Goal: Task Accomplishment & Management: Complete application form

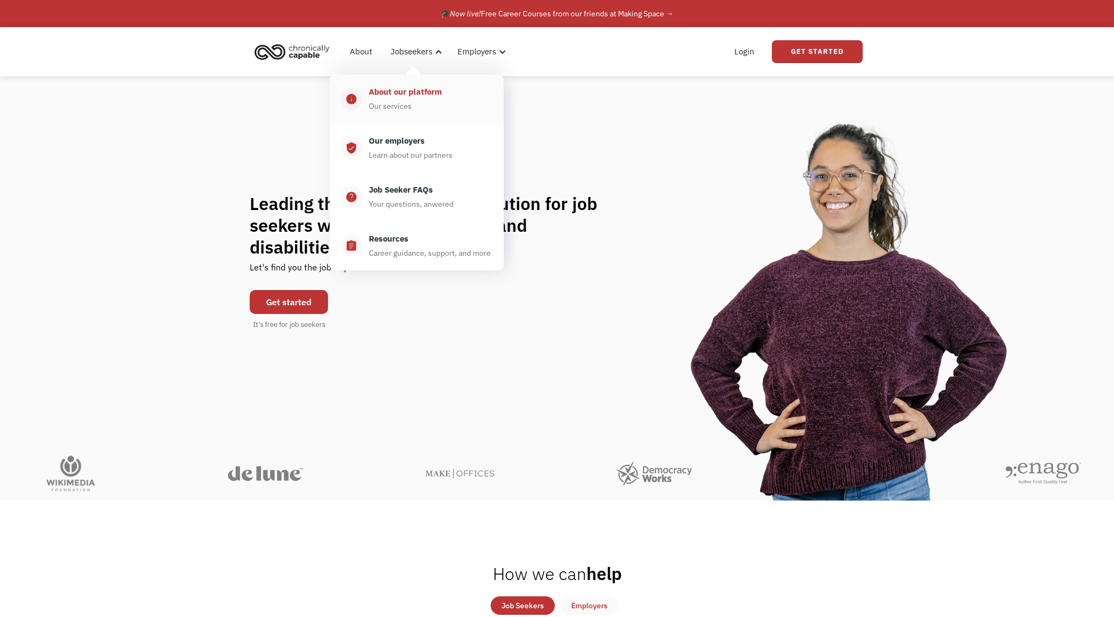
click at [431, 93] on div "About our platform" at bounding box center [405, 91] width 73 height 13
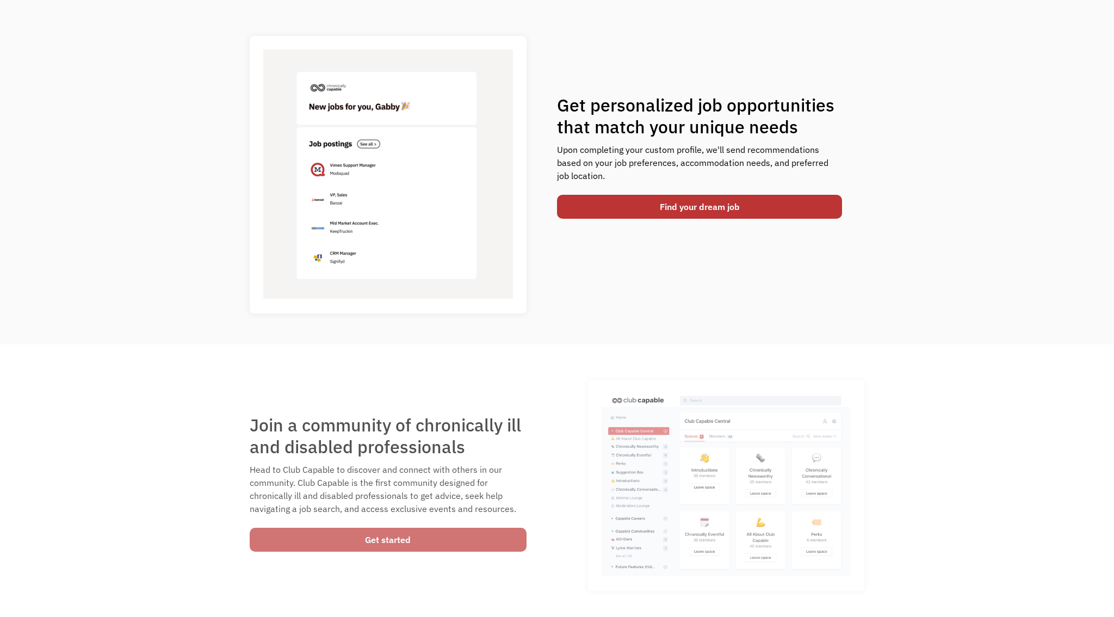
scroll to position [422, 0]
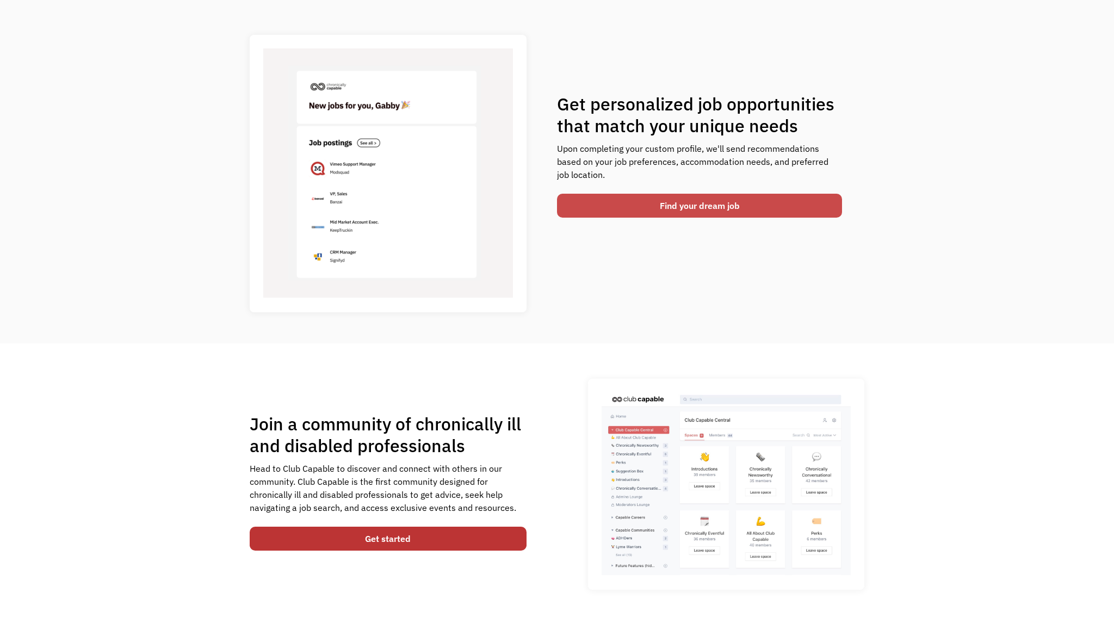
click at [609, 199] on link "Find your dream job" at bounding box center [699, 206] width 285 height 24
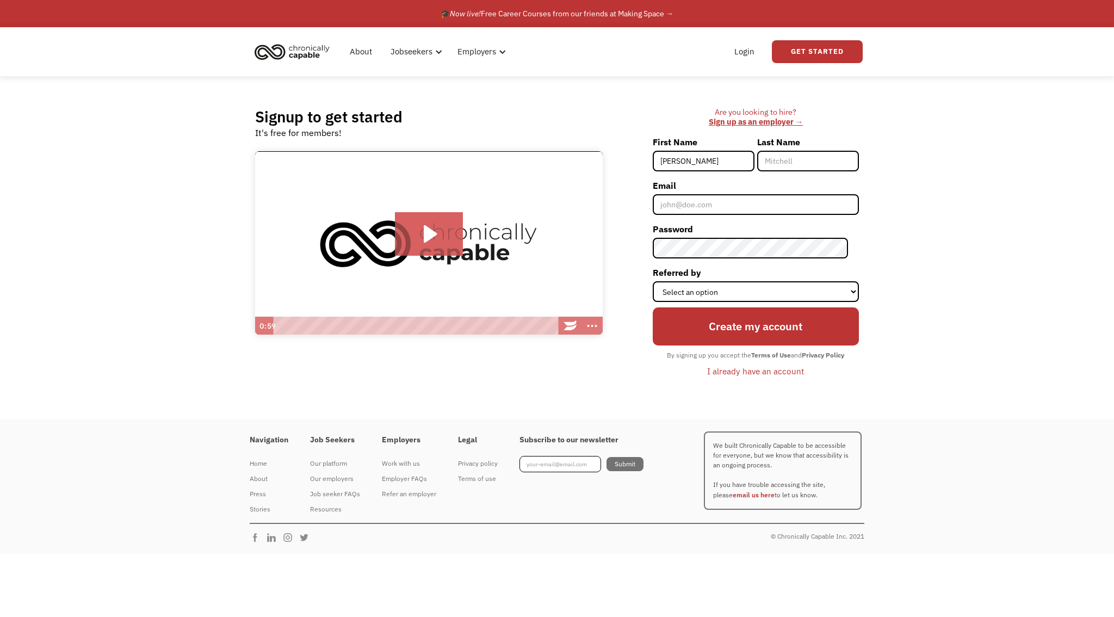
type input "[PERSON_NAME]"
click at [785, 170] on input "Last Name" at bounding box center [808, 161] width 102 height 21
type input "Costa"
click at [745, 206] on input "Email" at bounding box center [756, 204] width 206 height 21
type input "[EMAIL_ADDRESS][DOMAIN_NAME]"
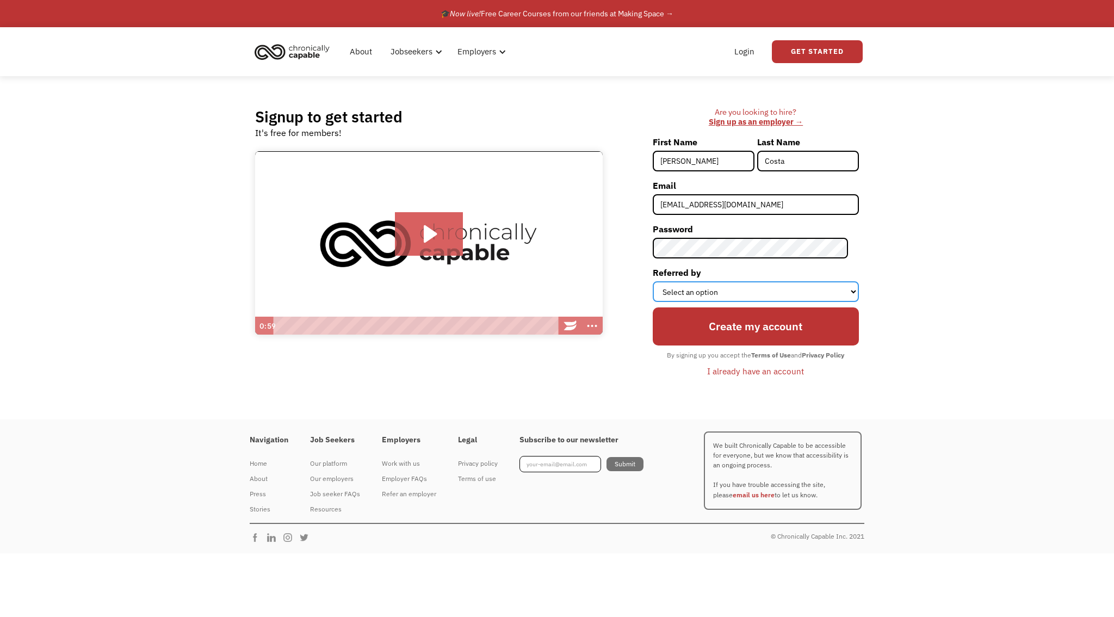
click at [803, 294] on select "Select an option Instagram Facebook Twitter Search Engine News Article Word of …" at bounding box center [756, 291] width 206 height 21
select select "Search Engine"
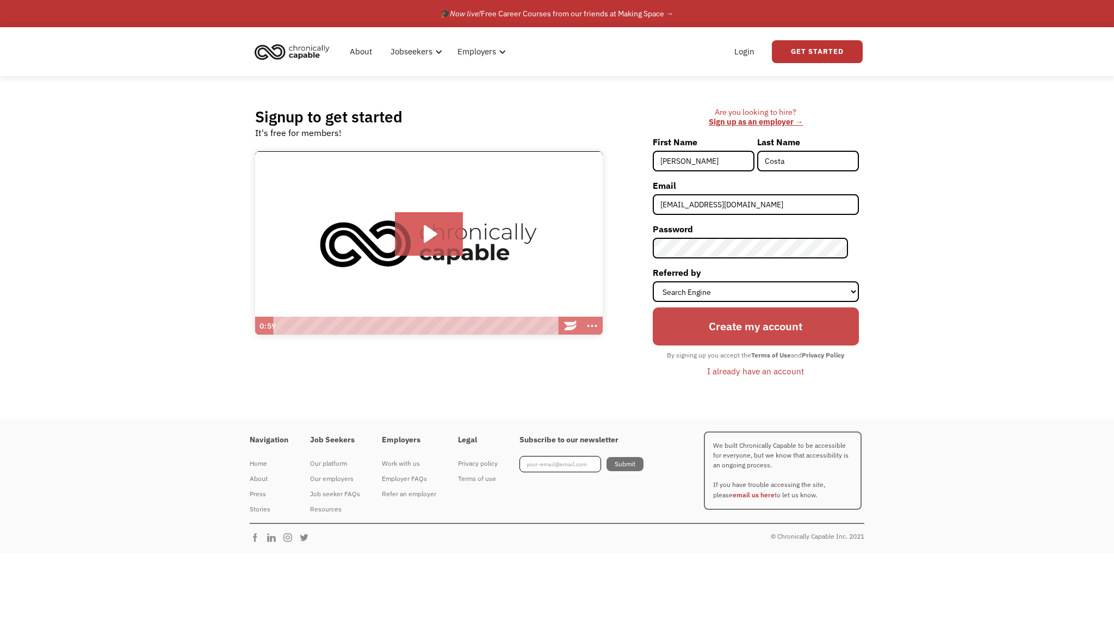
click at [764, 325] on input "Create my account" at bounding box center [756, 326] width 206 height 38
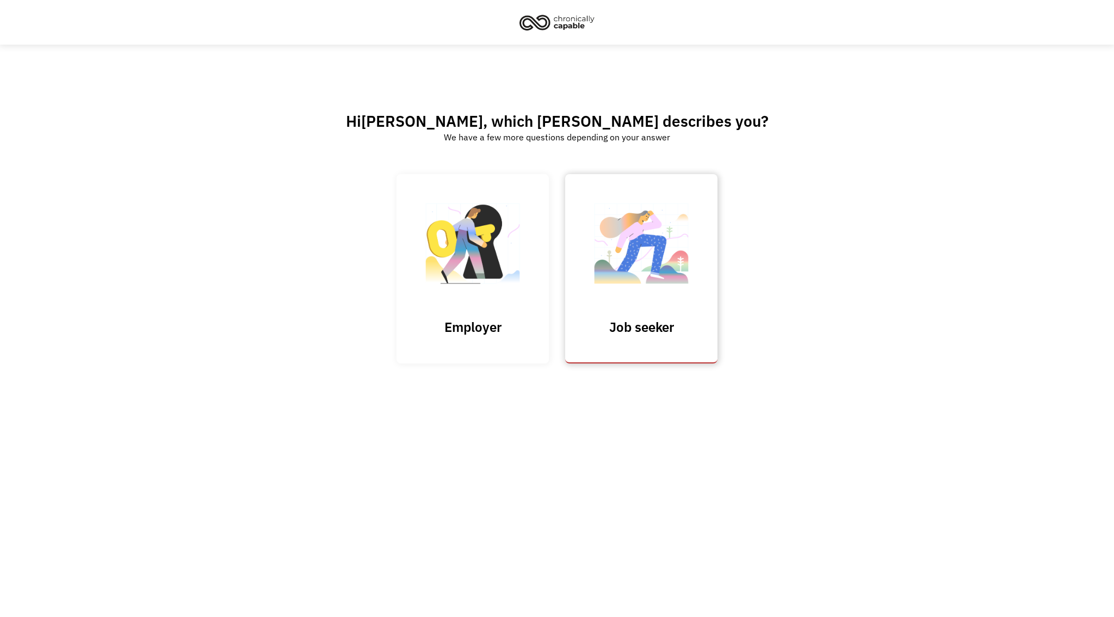
click at [651, 287] on img at bounding box center [641, 249] width 109 height 106
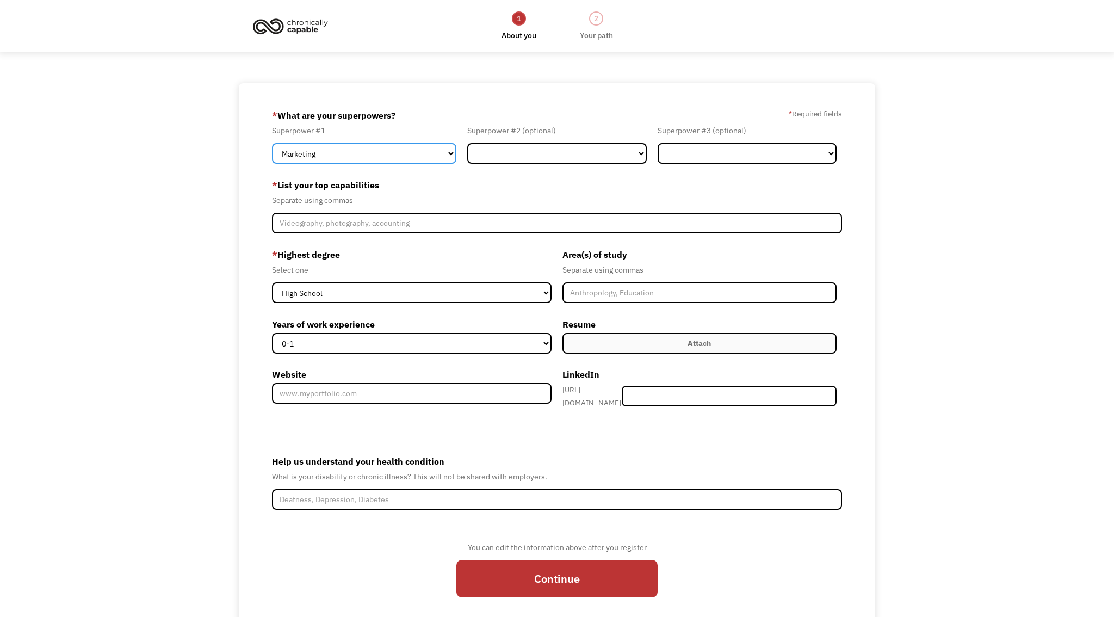
click at [436, 151] on select "Marketing Human Resources Finance Technology Operations Sales Industrial & Manu…" at bounding box center [364, 153] width 184 height 21
click at [434, 162] on select "Marketing Human Resources Finance Technology Operations Sales Industrial & Manu…" at bounding box center [364, 153] width 184 height 21
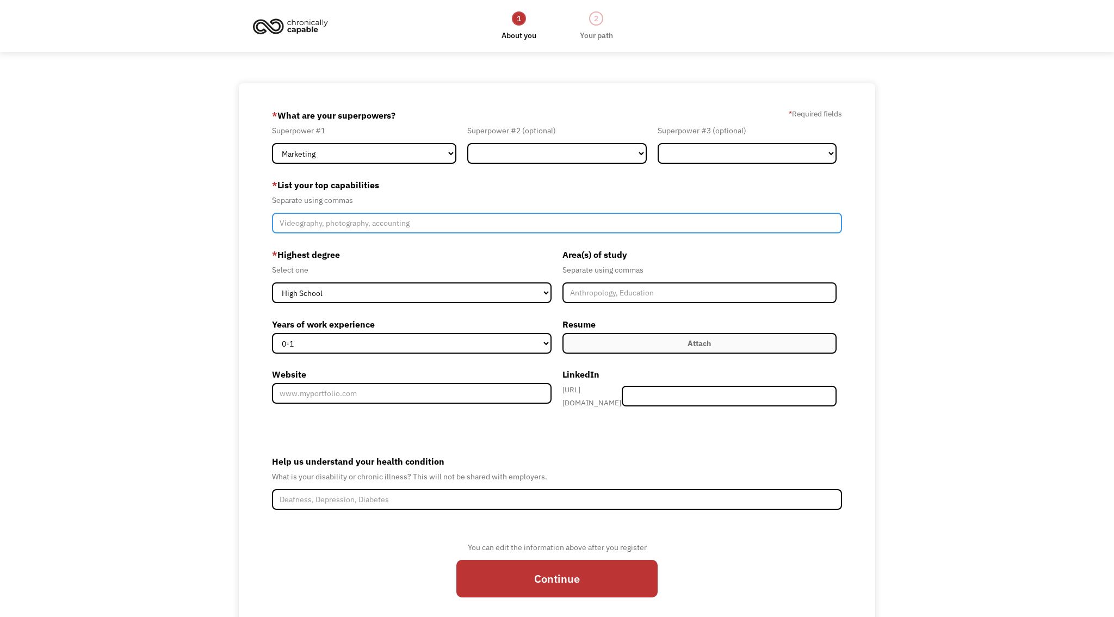
click at [480, 220] on input "Member-Create-Step1" at bounding box center [556, 223] width 569 height 21
click at [325, 224] on input "Genealogy," at bounding box center [556, 223] width 569 height 21
type input "Genealogy, Indexation, Data Entry, Transcription, Typing"
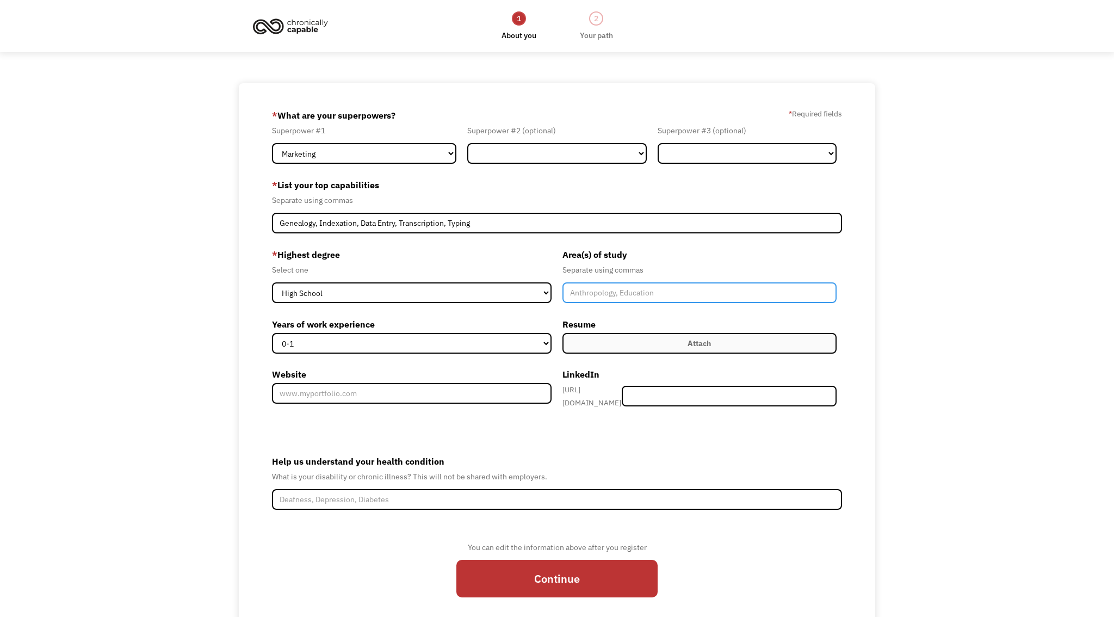
click at [607, 288] on input "Member-Create-Step1" at bounding box center [699, 292] width 274 height 21
type input "Geology, Humanities,"
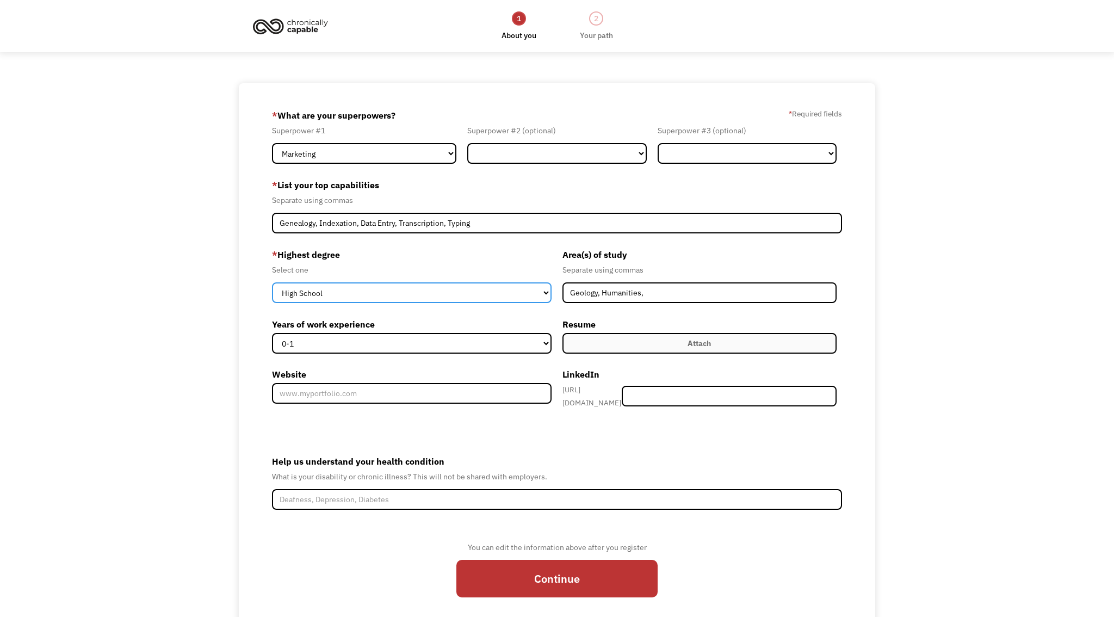
click at [433, 294] on select "High School Associates Bachelors Master's PhD" at bounding box center [412, 292] width 280 height 21
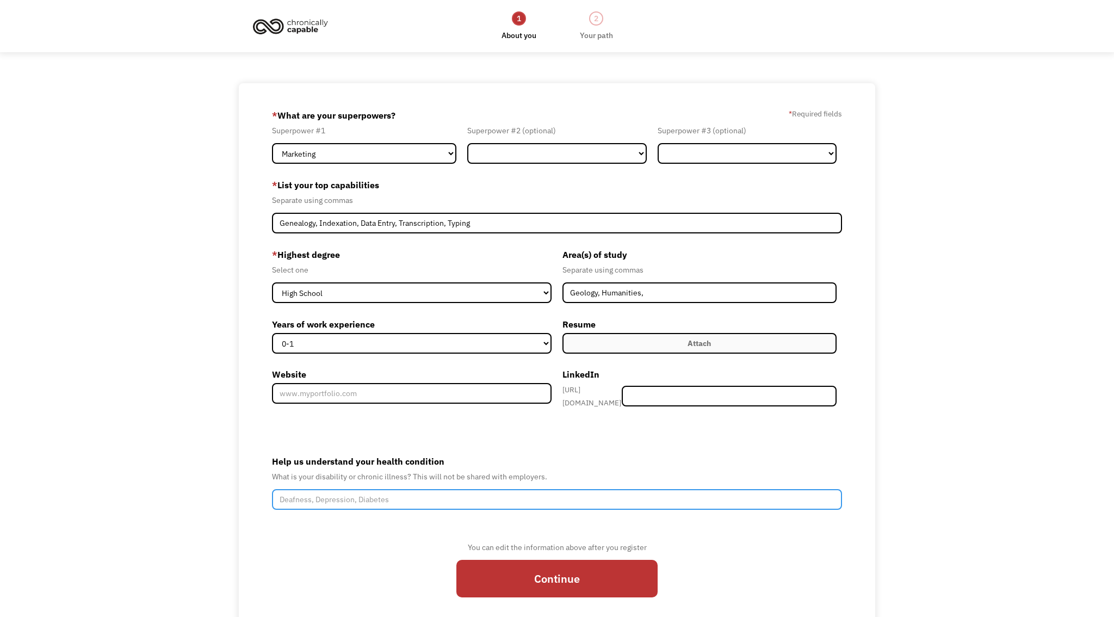
click at [575, 493] on input "Help us understand your health condition" at bounding box center [556, 499] width 569 height 21
click at [305, 495] on input "POTS, Chronic fatigue, anxiety" at bounding box center [556, 499] width 569 height 21
click at [401, 489] on input "POTS, chronic fatigue, anxiety" at bounding box center [556, 499] width 569 height 21
click at [397, 490] on input "POTS, chronic fatigue, anxiety" at bounding box center [556, 499] width 569 height 21
type input "POTS, chronic fatigue, anxiety."
